Goal: Task Accomplishment & Management: Use online tool/utility

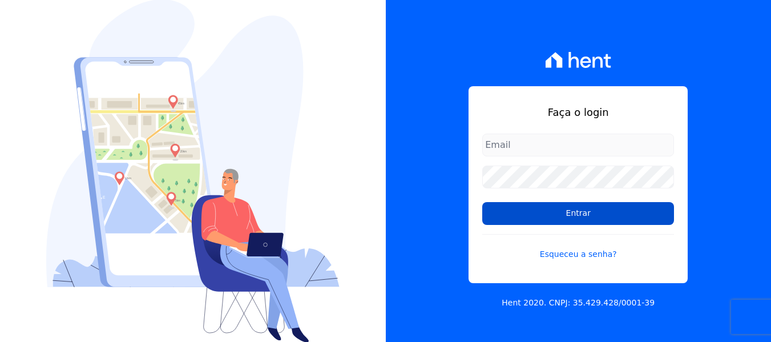
type input "[EMAIL_ADDRESS][DOMAIN_NAME]"
click at [511, 219] on input "Entrar" at bounding box center [578, 213] width 192 height 23
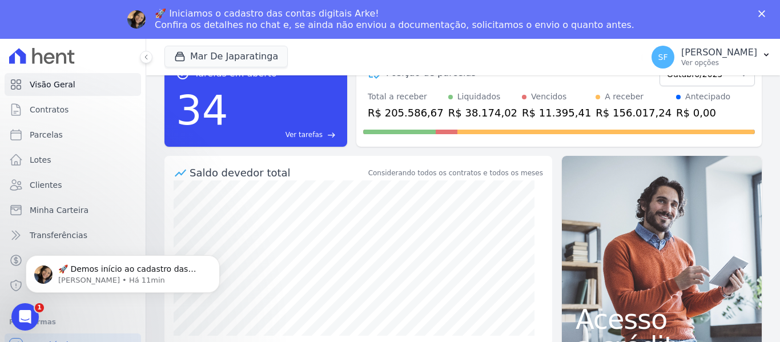
scroll to position [57, 0]
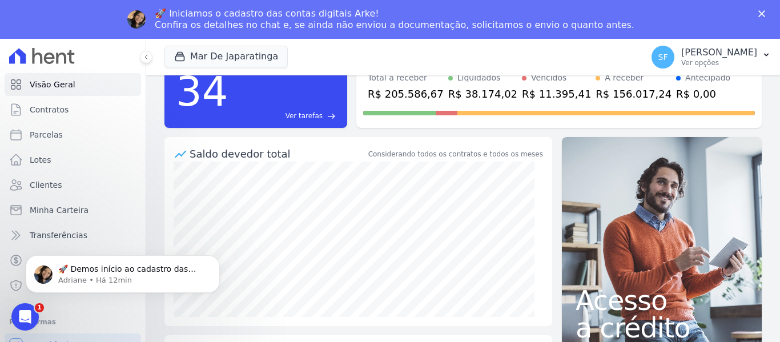
click at [764, 13] on div "Fechar" at bounding box center [763, 13] width 11 height 7
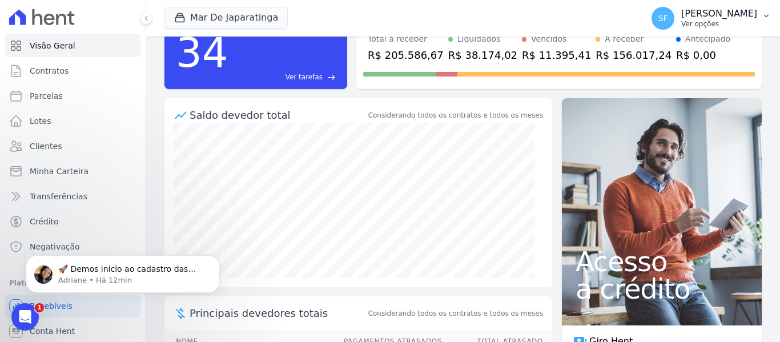
click at [744, 17] on p "[PERSON_NAME]" at bounding box center [719, 13] width 76 height 11
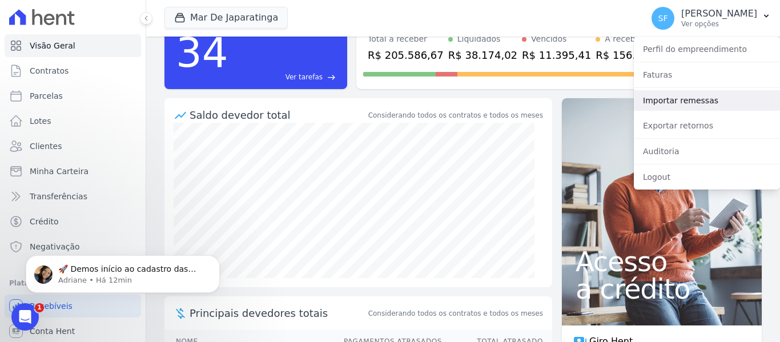
click at [673, 102] on link "Importar remessas" at bounding box center [706, 100] width 146 height 21
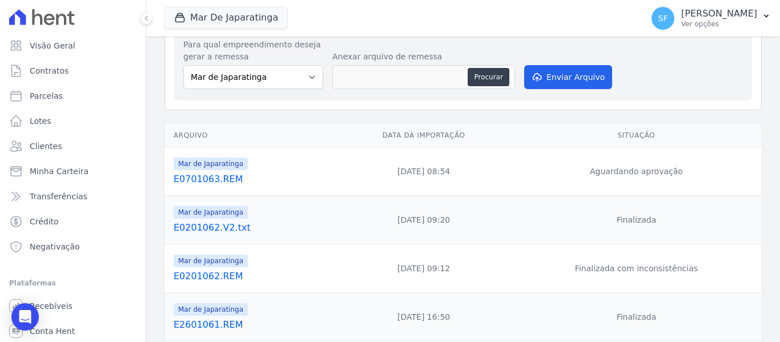
scroll to position [57, 0]
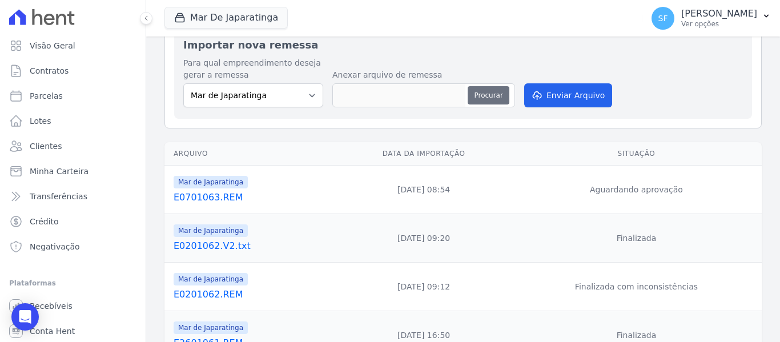
click at [484, 100] on button "Procurar" at bounding box center [487, 95] width 41 height 18
type input "E0901064.REM"
click at [498, 103] on button "Procurar" at bounding box center [487, 95] width 41 height 18
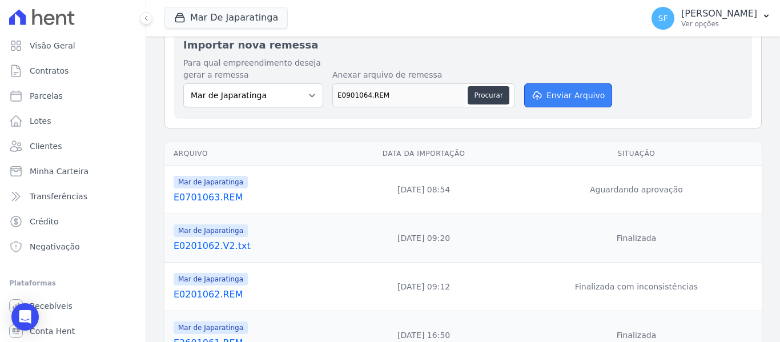
click at [559, 100] on button "Enviar Arquivo" at bounding box center [568, 95] width 88 height 24
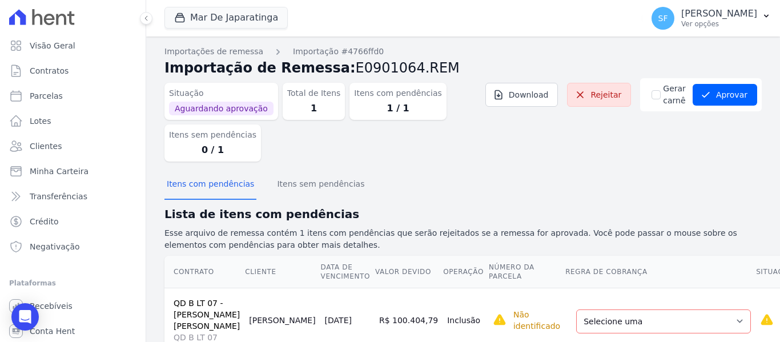
scroll to position [50, 0]
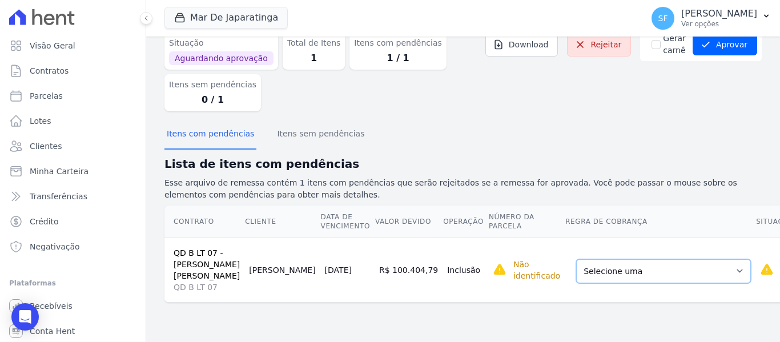
click at [659, 278] on select "Selecione uma Nova Parcela Avulsa Parcela Avulsa Existente Parcela Normal (121 …" at bounding box center [663, 271] width 175 height 24
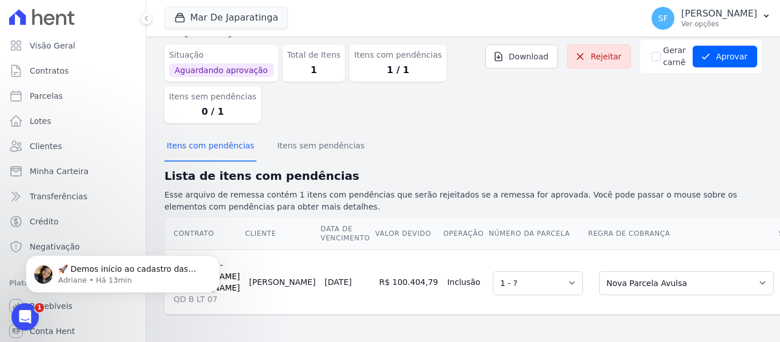
scroll to position [0, 0]
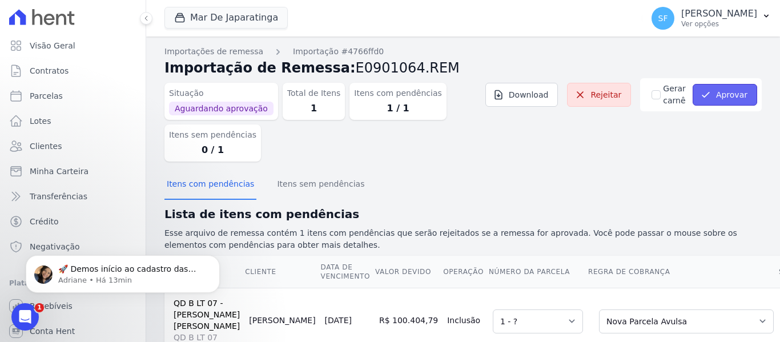
click at [704, 100] on button "Aprovar" at bounding box center [724, 95] width 64 height 22
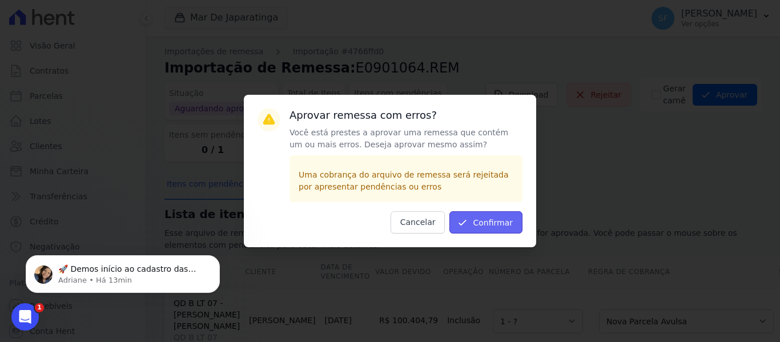
click at [489, 219] on button "Confirmar" at bounding box center [485, 222] width 73 height 22
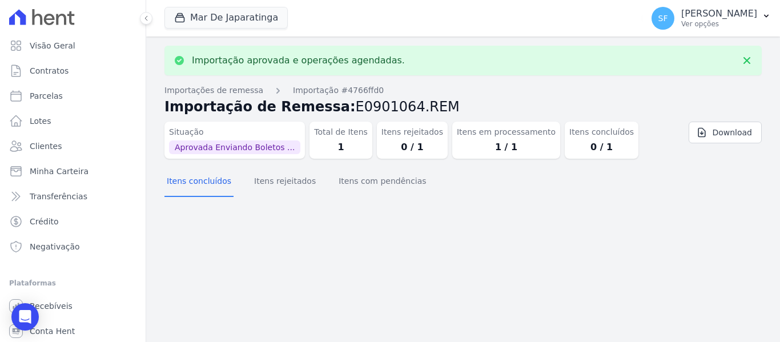
click at [486, 223] on div "Importação aprovada e operações agendadas. Importações de remessa Importação #4…" at bounding box center [462, 189] width 633 height 305
click at [68, 149] on link "Clientes" at bounding box center [73, 146] width 136 height 23
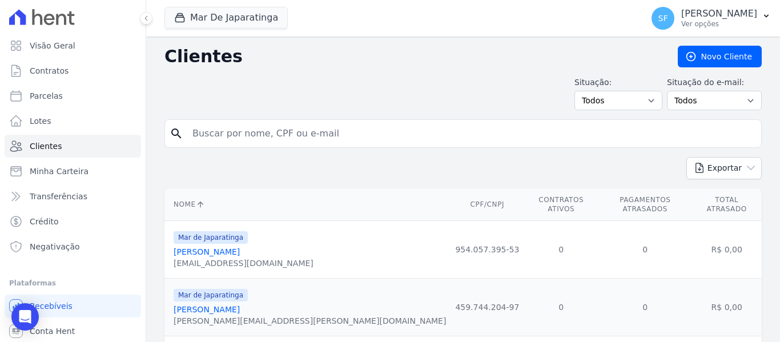
click at [273, 131] on input "search" at bounding box center [470, 133] width 571 height 23
type input "leonardo"
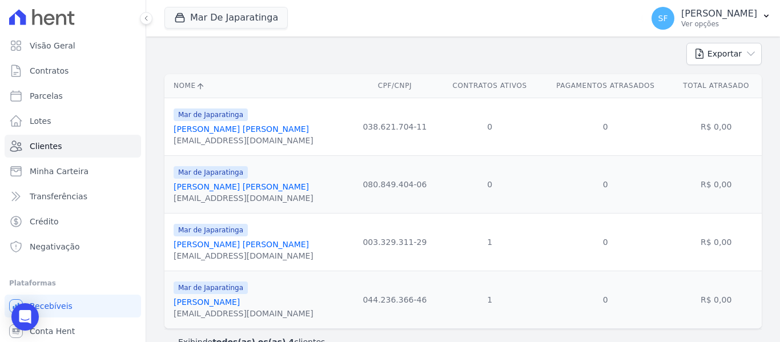
scroll to position [136, 0]
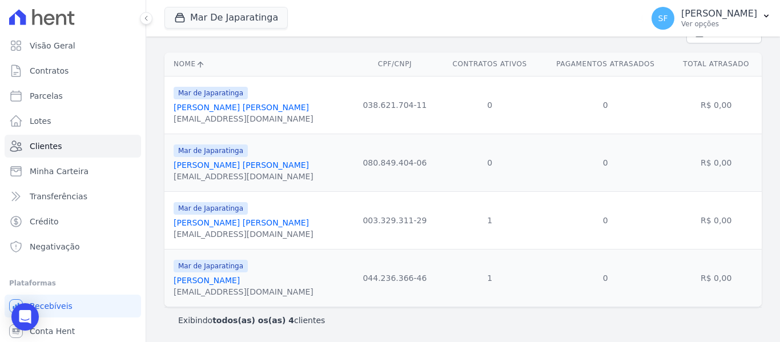
click at [228, 225] on link "Leonardo Correa Miranda" at bounding box center [240, 222] width 135 height 9
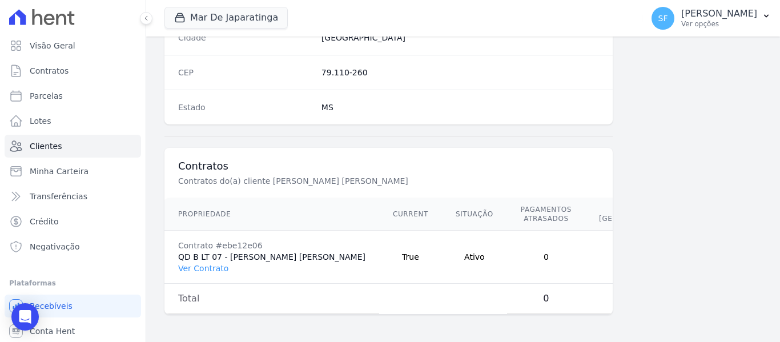
scroll to position [744, 0]
click at [203, 272] on link "Ver Contrato" at bounding box center [203, 268] width 50 height 9
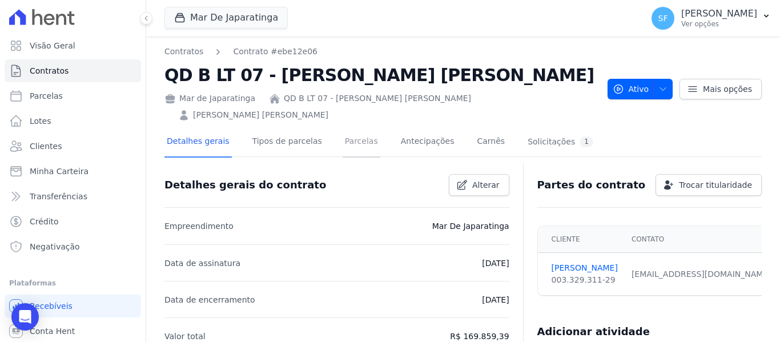
click at [356, 127] on link "Parcelas" at bounding box center [361, 142] width 38 height 30
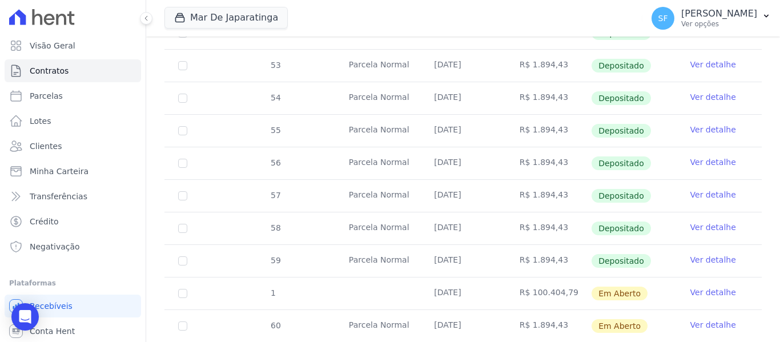
scroll to position [425, 0]
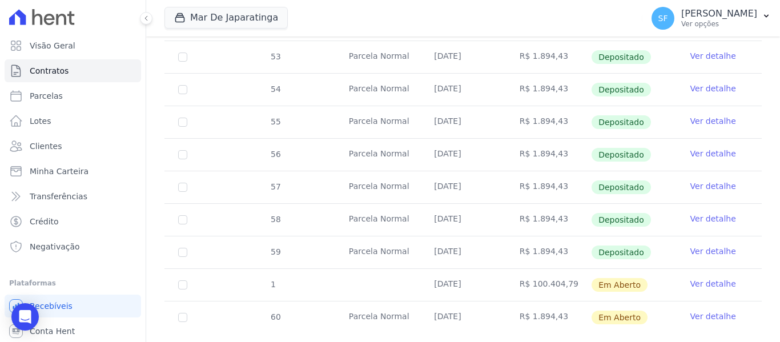
click at [711, 278] on link "Ver detalhe" at bounding box center [713, 283] width 46 height 11
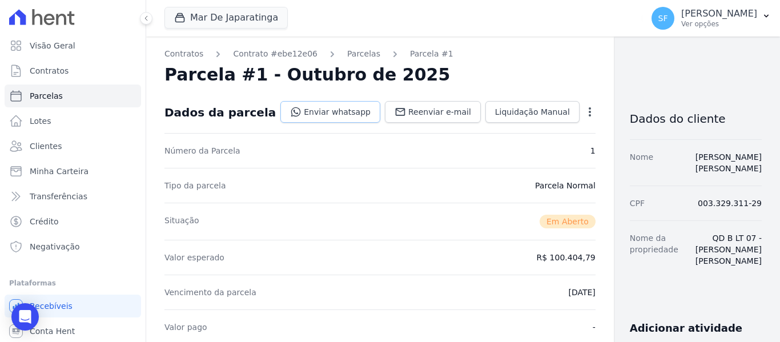
click at [318, 119] on link "Enviar whatsapp" at bounding box center [330, 112] width 100 height 22
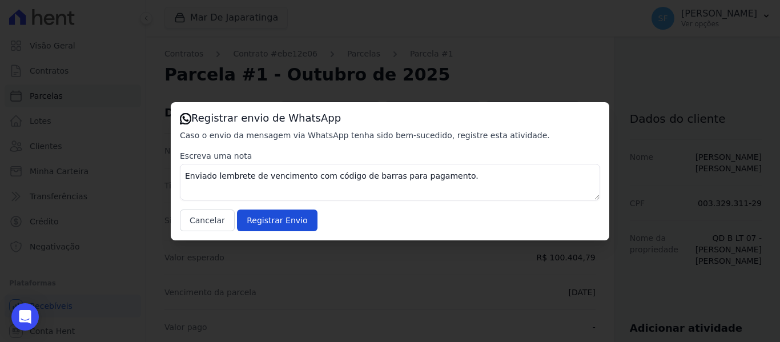
click at [605, 104] on div "Registrar envio de WhatsApp Caso o envio da mensagem via WhatsApp tenha sido be…" at bounding box center [390, 171] width 438 height 138
click at [216, 225] on button "Cancelar" at bounding box center [207, 220] width 55 height 22
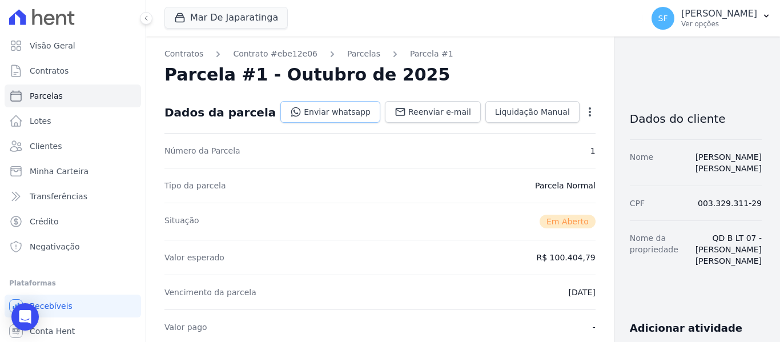
click at [314, 116] on link "Enviar whatsapp" at bounding box center [330, 112] width 100 height 22
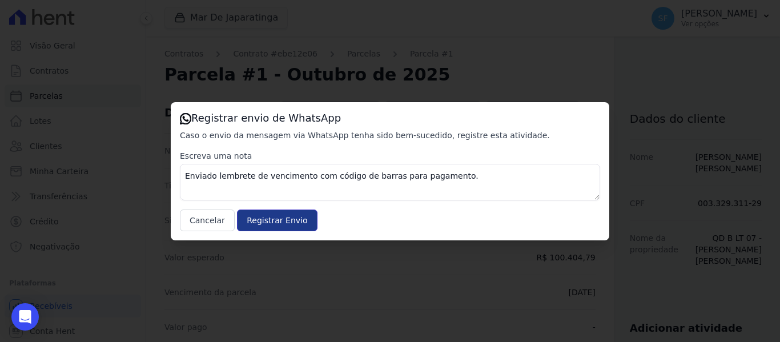
click at [280, 227] on input "Registrar Envio" at bounding box center [277, 220] width 80 height 22
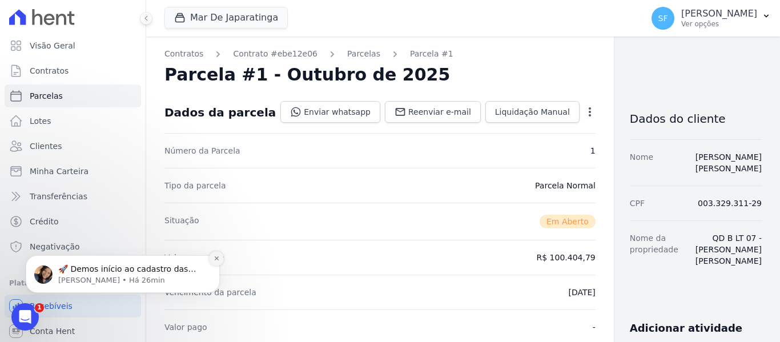
click at [217, 261] on icon "Dismiss notification" at bounding box center [216, 258] width 6 height 6
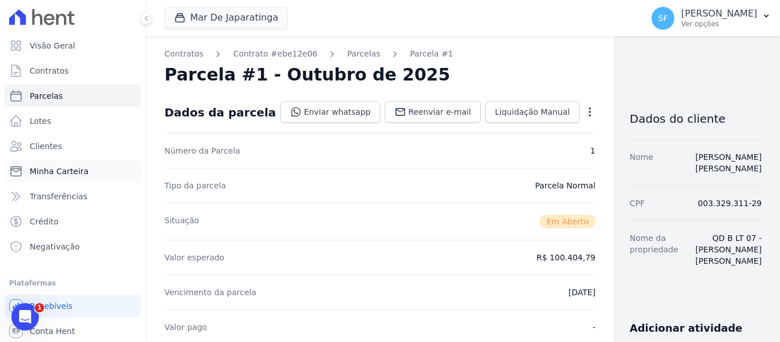
click at [54, 175] on span "Minha Carteira" at bounding box center [59, 170] width 59 height 11
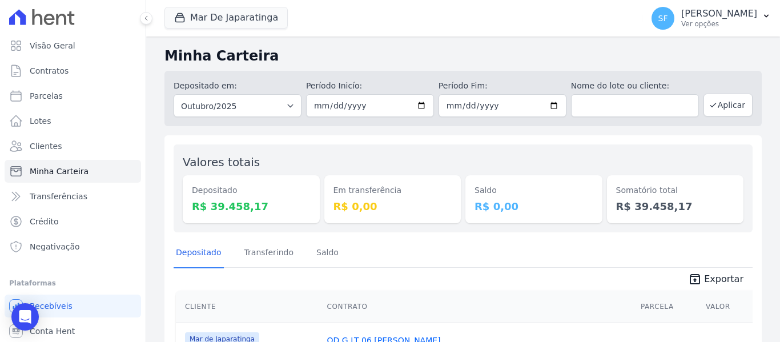
click at [415, 102] on input "2025-10-01" at bounding box center [370, 105] width 128 height 23
type input "2025-10-08"
click at [506, 109] on input "2025-10-31" at bounding box center [502, 105] width 128 height 23
click at [551, 104] on input "2025-10-31" at bounding box center [502, 105] width 128 height 23
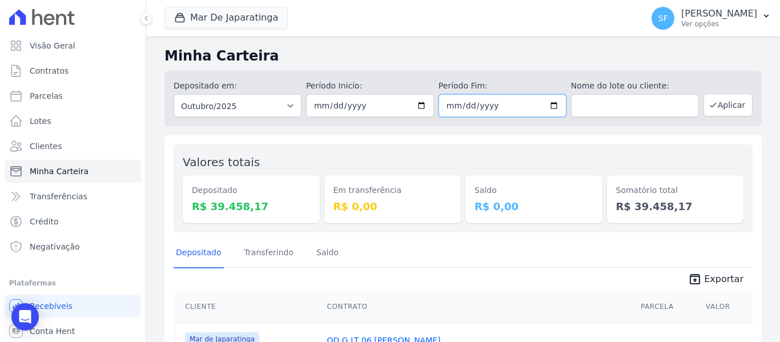
type input "[DATE]"
click at [519, 148] on div "Valores totais Depositado R$ 39.458,17 Em transferência R$ 0,00 Saldo R$ 0,00 S…" at bounding box center [462, 188] width 579 height 88
click at [721, 107] on button "Aplicar" at bounding box center [727, 105] width 49 height 23
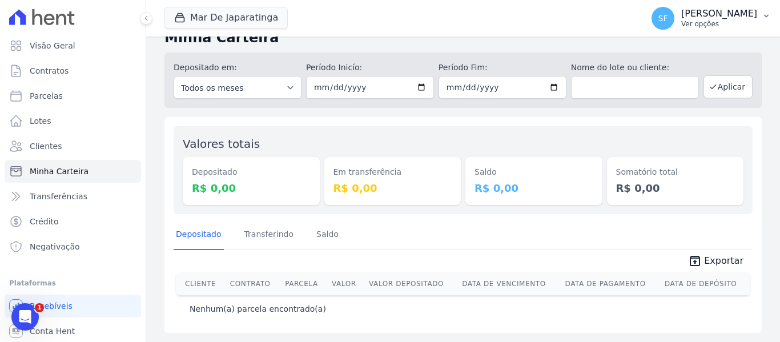
click at [713, 25] on p "Ver opções" at bounding box center [719, 23] width 76 height 9
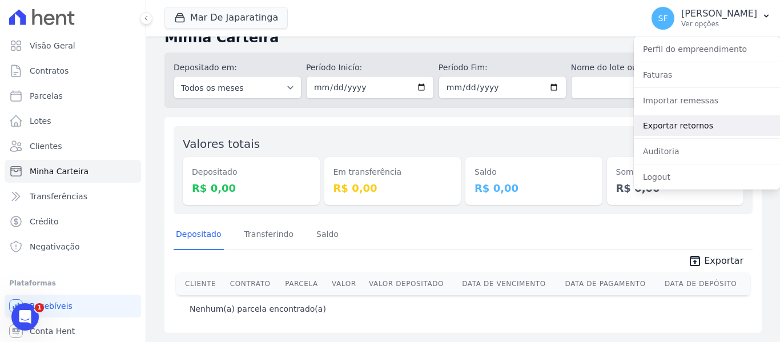
click at [692, 126] on link "Exportar retornos" at bounding box center [706, 125] width 146 height 21
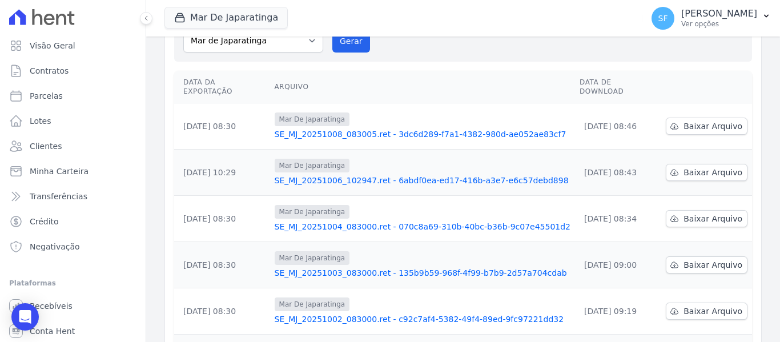
scroll to position [57, 0]
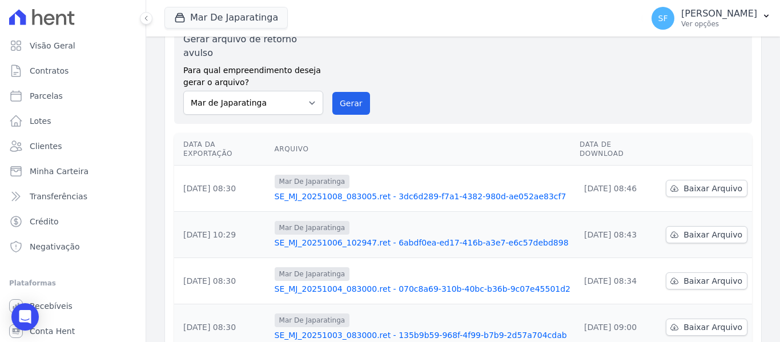
click at [587, 98] on div "Gerar arquivo de retorno avulso Para qual empreendimento deseja gerar o arquivo…" at bounding box center [462, 74] width 559 height 82
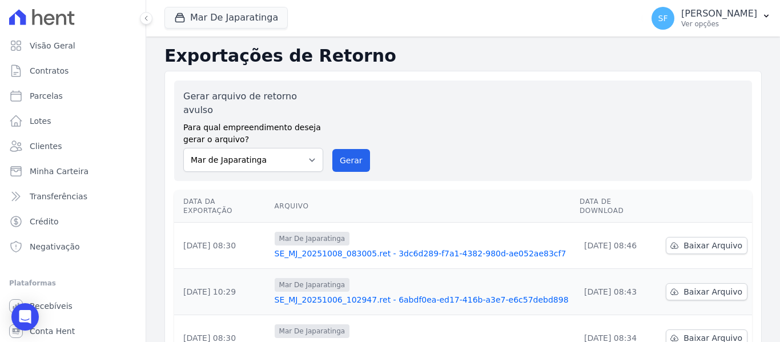
click at [695, 112] on div "Gerar arquivo de retorno avulso Para qual empreendimento deseja gerar o arquivo…" at bounding box center [462, 131] width 559 height 82
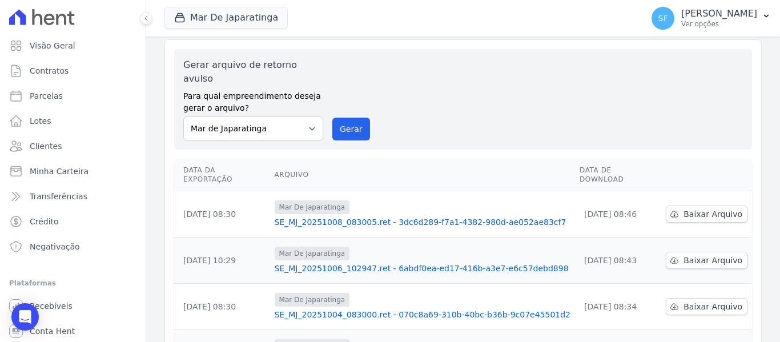
scroll to position [57, 0]
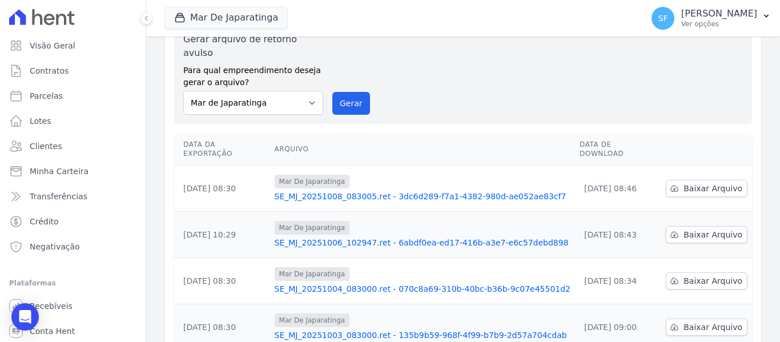
click at [563, 98] on div "Gerar arquivo de retorno avulso Para qual empreendimento deseja gerar o arquivo…" at bounding box center [462, 74] width 559 height 82
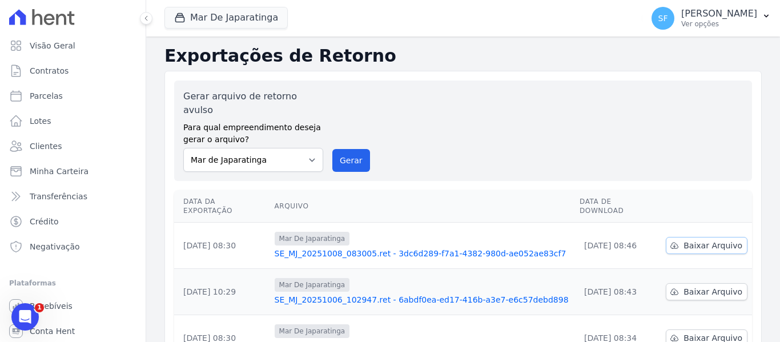
click at [712, 240] on span "Baixar Arquivo" at bounding box center [712, 245] width 59 height 11
drag, startPoint x: 624, startPoint y: 70, endPoint x: 623, endPoint y: 59, distance: 10.3
click at [559, 106] on div "Gerar arquivo de retorno avulso Para qual empreendimento deseja gerar o arquivo…" at bounding box center [462, 131] width 559 height 82
click at [84, 164] on link "Minha Carteira" at bounding box center [73, 171] width 136 height 23
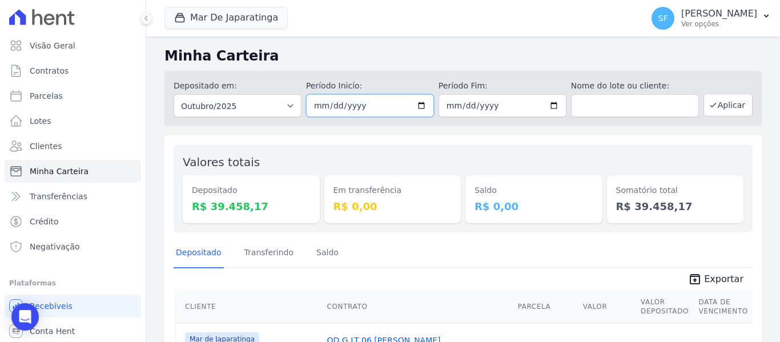
drag, startPoint x: 417, startPoint y: 108, endPoint x: 410, endPoint y: 104, distance: 8.7
click at [417, 107] on input "2025-10-01" at bounding box center [370, 105] width 128 height 23
type input "2025-10-08"
click at [454, 159] on div "Em transferência R$ 0,00" at bounding box center [392, 189] width 137 height 70
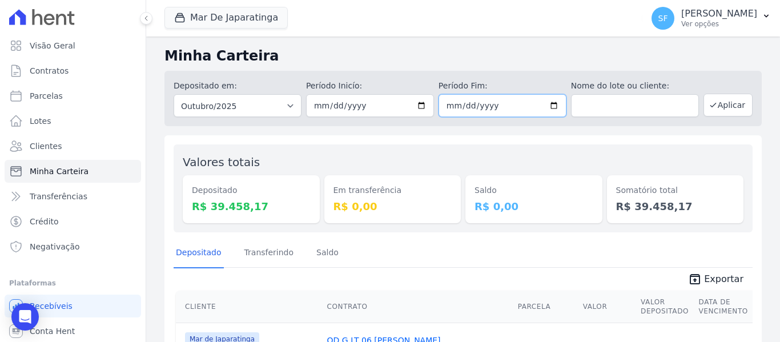
click at [555, 103] on input "2025-10-31" at bounding box center [502, 105] width 128 height 23
click at [553, 102] on input "2025-10-31" at bounding box center [502, 105] width 128 height 23
click at [548, 105] on input "2025-10-31" at bounding box center [502, 105] width 128 height 23
type input "2025-10-08"
click at [488, 184] on dt "Saldo" at bounding box center [533, 190] width 119 height 12
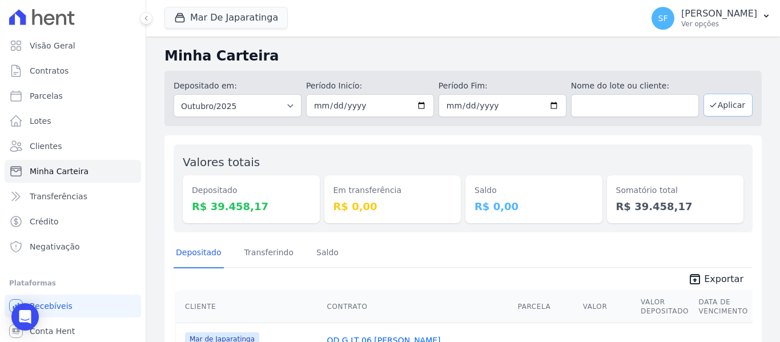
click at [713, 102] on button "Aplicar" at bounding box center [727, 105] width 49 height 23
